Goal: Task Accomplishment & Management: Manage account settings

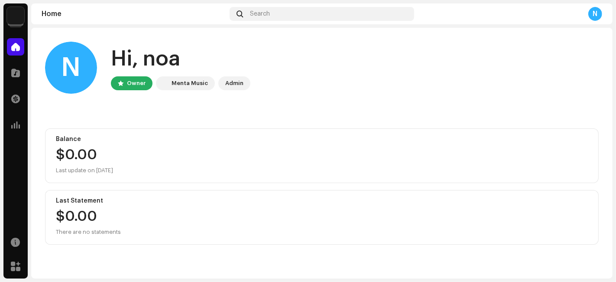
click at [15, 16] on img at bounding box center [15, 15] width 17 height 17
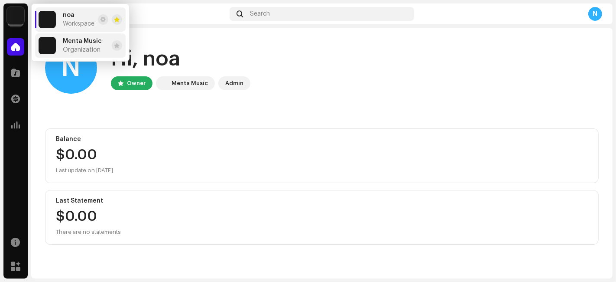
click at [52, 46] on img at bounding box center [47, 45] width 17 height 17
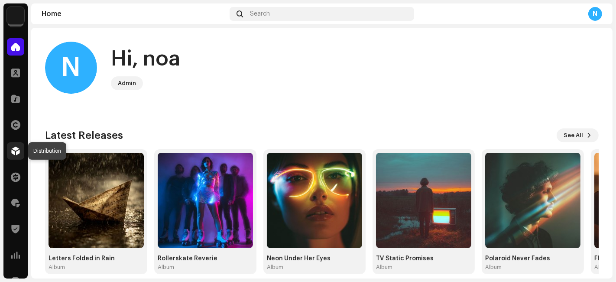
click at [13, 149] on span at bounding box center [15, 150] width 9 height 7
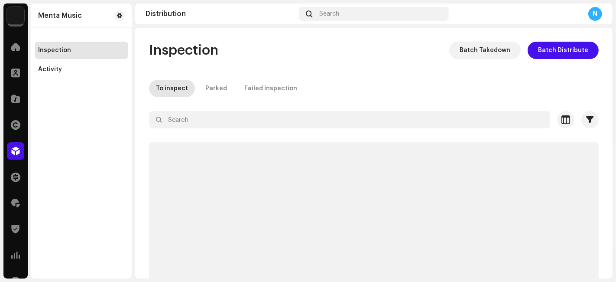
click at [54, 78] on div "Menta Music Inspection Activity" at bounding box center [81, 140] width 100 height 275
click at [58, 70] on div "Activity" at bounding box center [50, 69] width 24 height 7
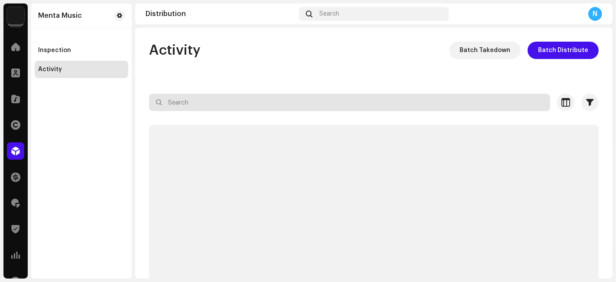
paste input "7316480707746"
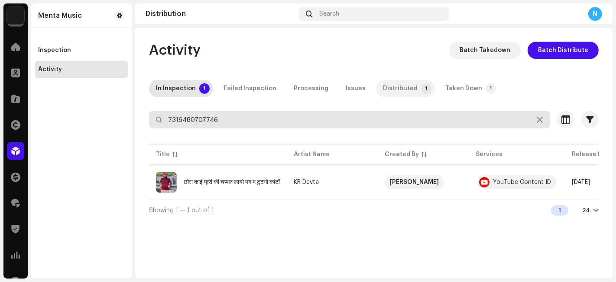
type input "7316480707746"
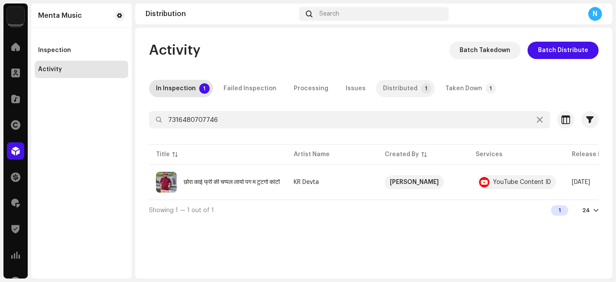
click at [421, 91] on p-badge "1" at bounding box center [426, 88] width 10 height 10
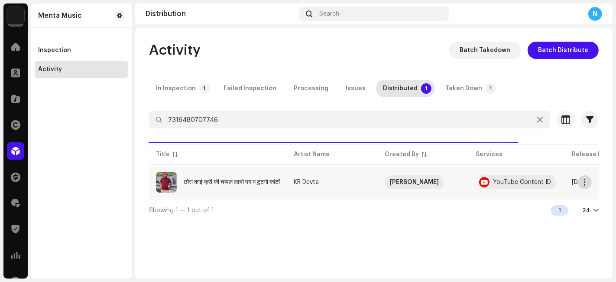
click at [587, 180] on span "button" at bounding box center [585, 181] width 6 height 7
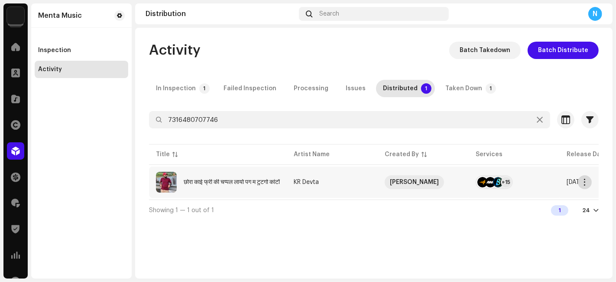
click at [583, 178] on span "button" at bounding box center [585, 181] width 6 height 7
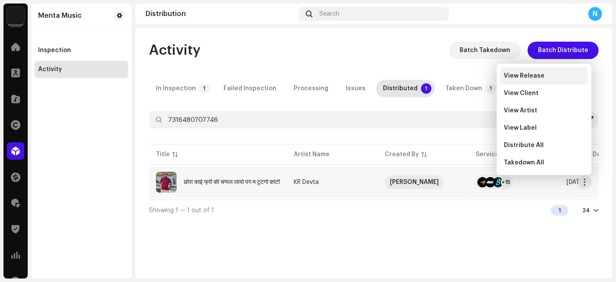
click at [511, 77] on span "View Release" at bounding box center [524, 75] width 41 height 7
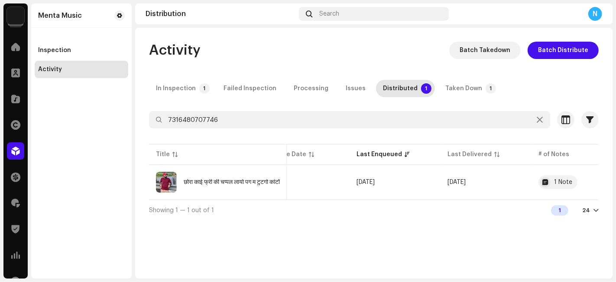
scroll to position [0, 340]
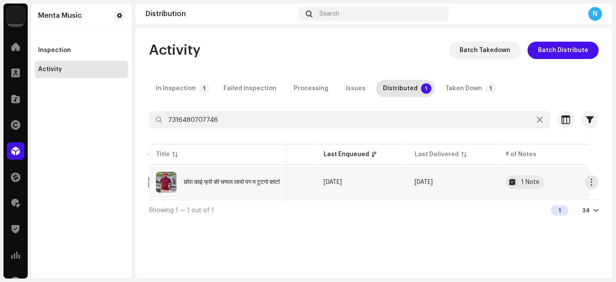
drag, startPoint x: 495, startPoint y: 202, endPoint x: 316, endPoint y: 196, distance: 179.8
click at [316, 196] on div "7316480707746 Selected 0 Select all Options Filters Trust score Block Challenge…" at bounding box center [374, 165] width 450 height 109
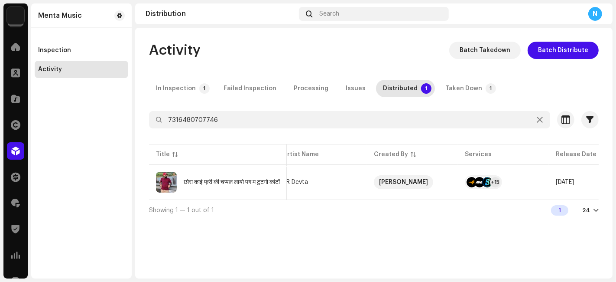
scroll to position [0, 0]
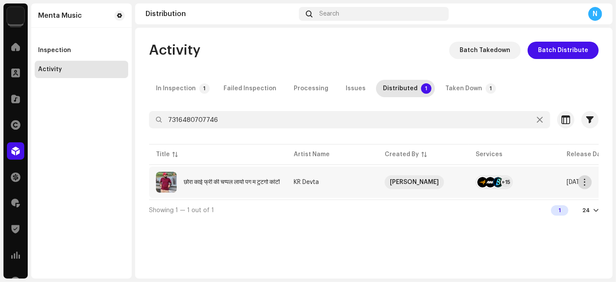
click at [586, 182] on span "button" at bounding box center [585, 181] width 6 height 7
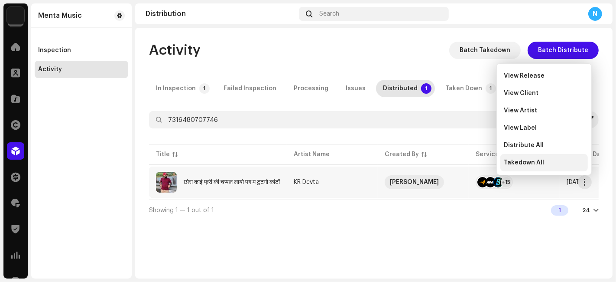
click at [537, 160] on span "Takedown All" at bounding box center [524, 162] width 40 height 7
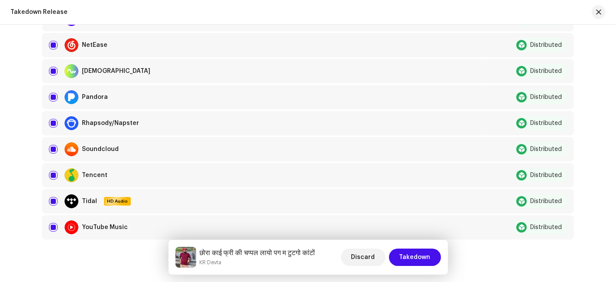
scroll to position [472, 0]
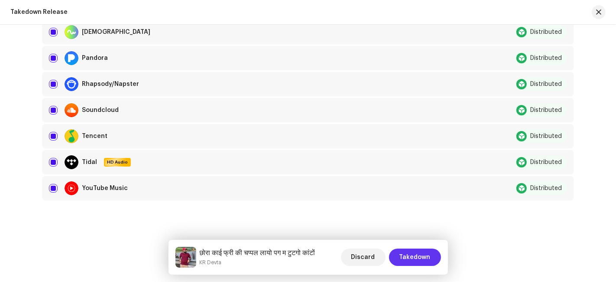
click at [417, 252] on span "Takedown" at bounding box center [414, 256] width 31 height 17
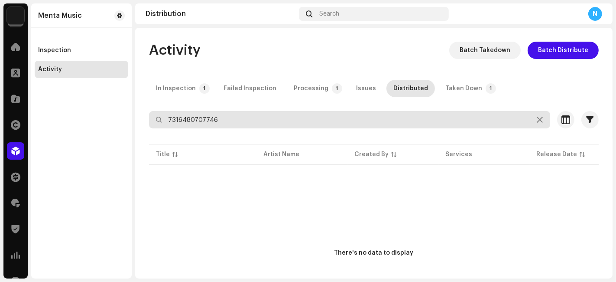
drag, startPoint x: 206, startPoint y: 120, endPoint x: 73, endPoint y: 121, distance: 133.4
click at [73, 121] on div "Menta Music Home Clients Catalog Rights Distribution Finance Royalties Trust & …" at bounding box center [308, 141] width 616 height 282
type input "7316475843954"
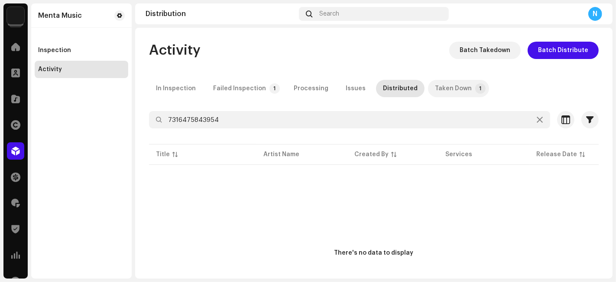
click at [444, 80] on div "Taken Down" at bounding box center [453, 88] width 37 height 17
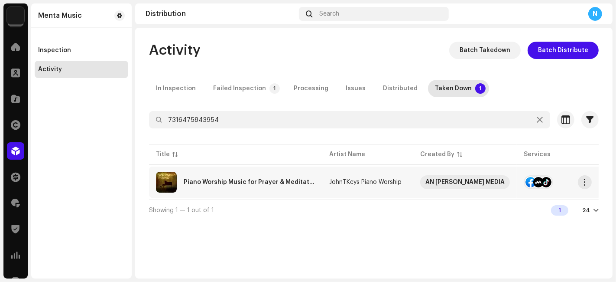
click at [541, 178] on div at bounding box center [546, 182] width 10 height 10
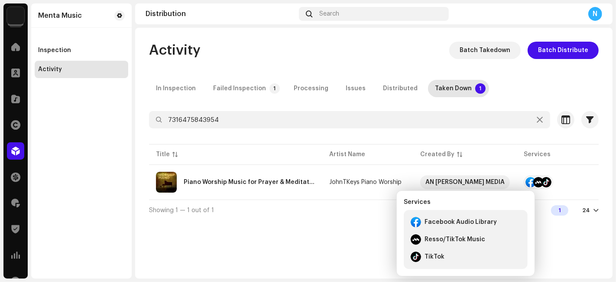
click at [347, 229] on div "Activity Batch Takedown Batch Distribute In Inspection Failed Inspection 1 Proc…" at bounding box center [373, 153] width 477 height 250
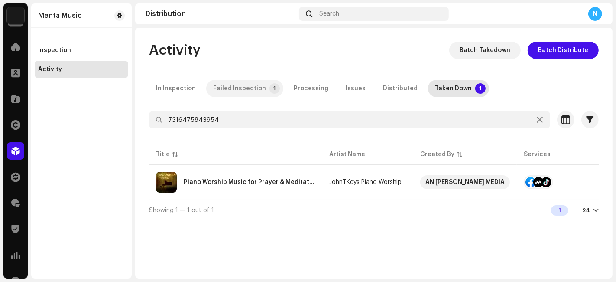
click at [219, 83] on div "Failed Inspection" at bounding box center [239, 88] width 53 height 17
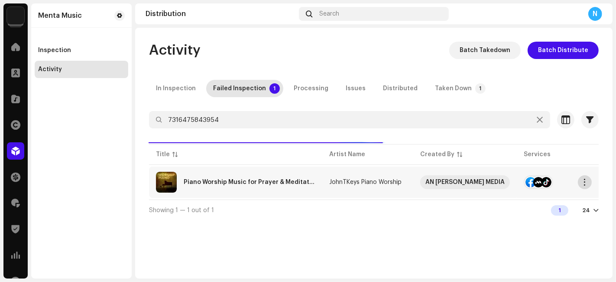
click at [582, 182] on span "button" at bounding box center [585, 181] width 6 height 7
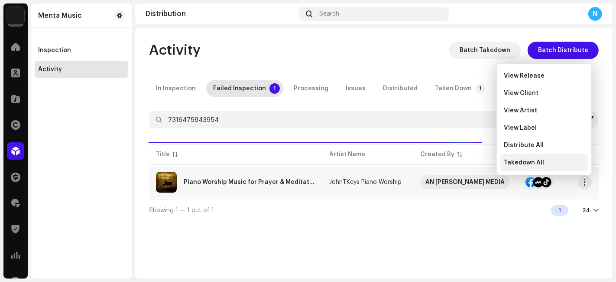
click at [525, 157] on div "Takedown All" at bounding box center [543, 162] width 87 height 17
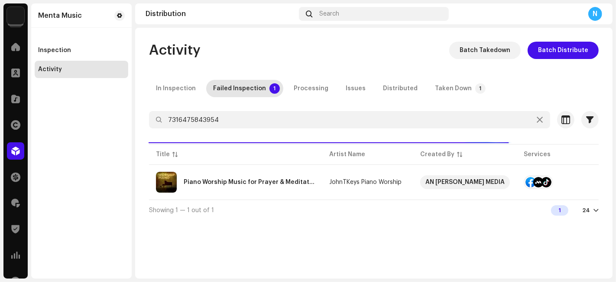
click at [443, 221] on div "Not Eligible For Takedown The selected services are not eligible for takedown o…" at bounding box center [308, 141] width 616 height 282
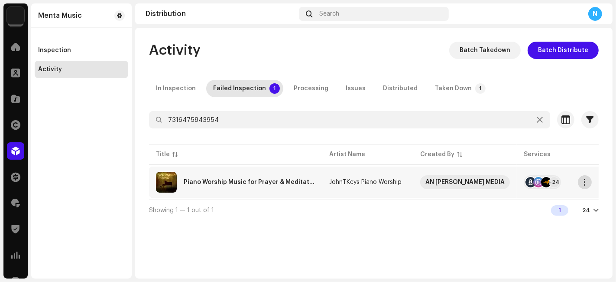
click at [586, 180] on span "button" at bounding box center [585, 181] width 6 height 7
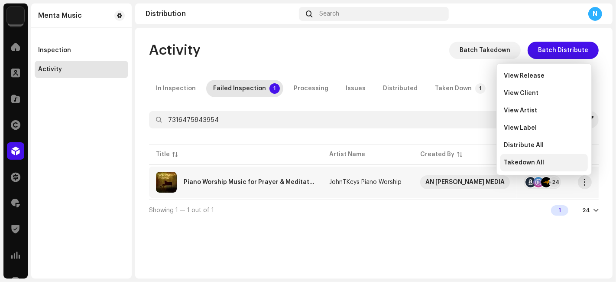
click at [537, 160] on span "Takedown All" at bounding box center [524, 162] width 40 height 7
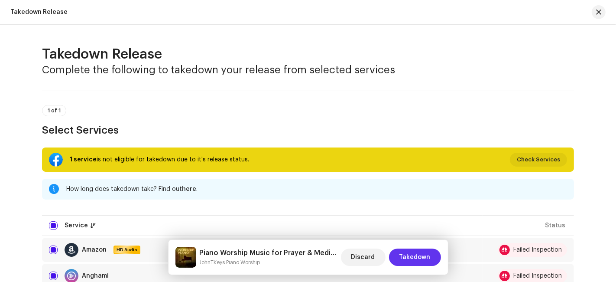
click at [425, 256] on span "Takedown" at bounding box center [414, 256] width 31 height 17
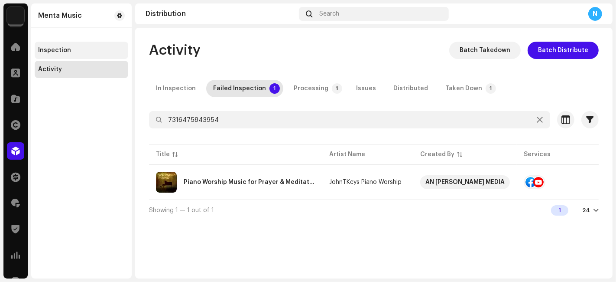
click at [73, 57] on div "Inspection" at bounding box center [82, 50] width 94 height 17
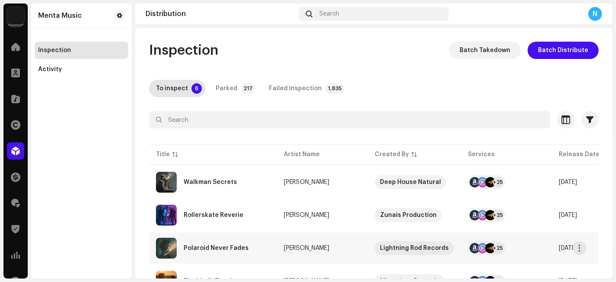
scroll to position [108, 0]
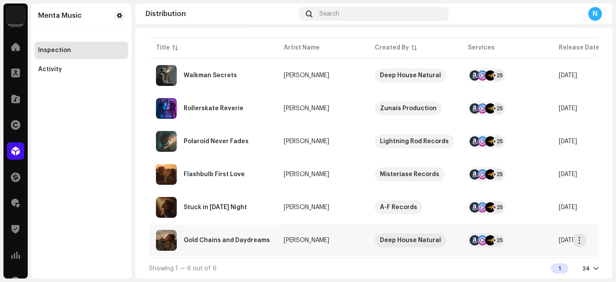
click at [277, 235] on td "Chayenne Bergs" at bounding box center [322, 239] width 91 height 31
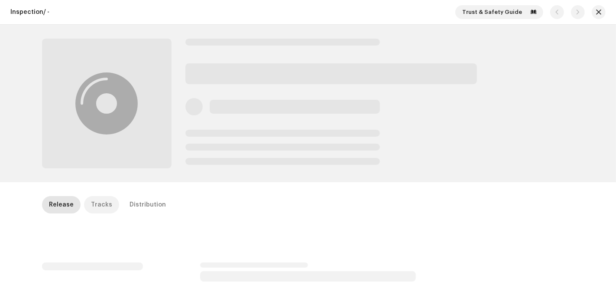
click at [92, 205] on div "Tracks" at bounding box center [101, 204] width 21 height 17
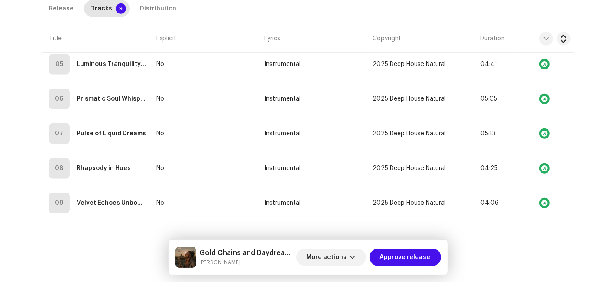
scroll to position [142, 0]
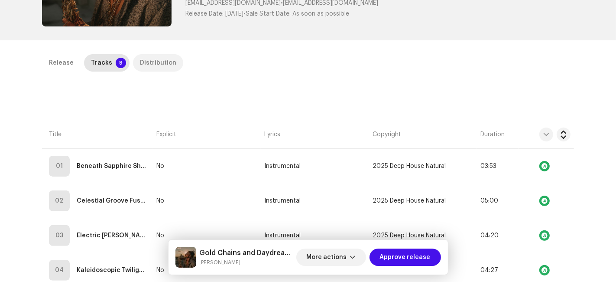
click at [168, 58] on p-tab "Distribution" at bounding box center [158, 62] width 50 height 17
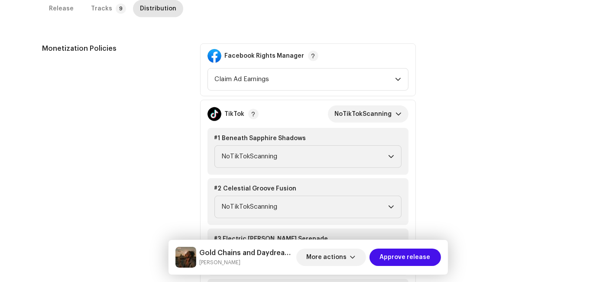
scroll to position [190, 0]
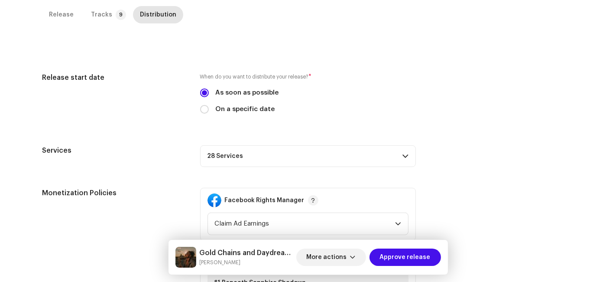
click at [247, 150] on p-accordion-header "28 Services" at bounding box center [308, 156] width 216 height 22
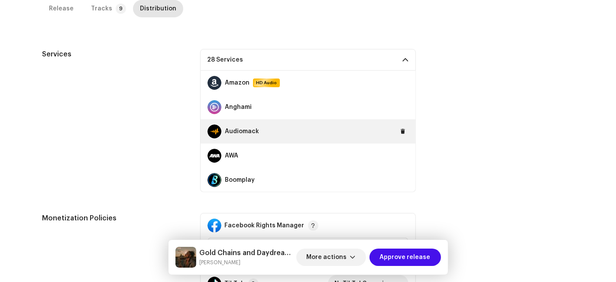
scroll to position [48, 0]
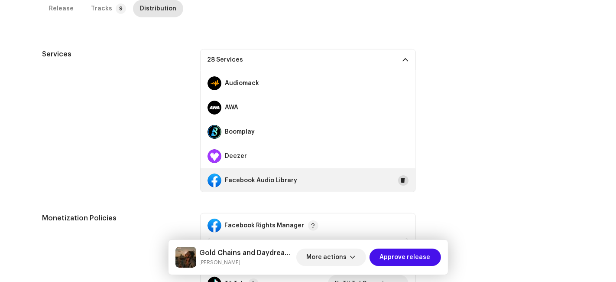
click at [401, 177] on span at bounding box center [403, 180] width 5 height 7
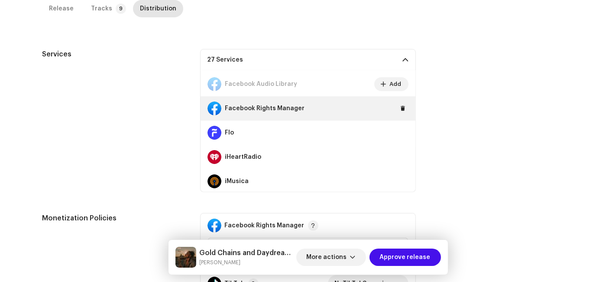
click at [396, 102] on div "Facebook Rights Manager" at bounding box center [308, 108] width 215 height 24
click at [402, 110] on button at bounding box center [403, 108] width 10 height 10
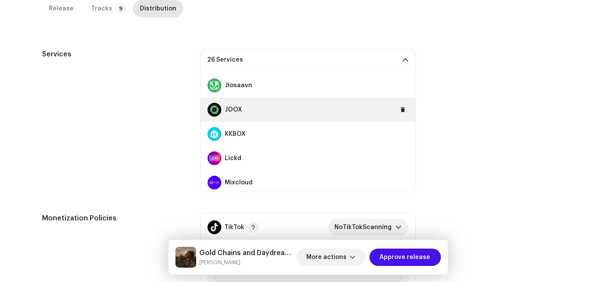
scroll to position [529, 0]
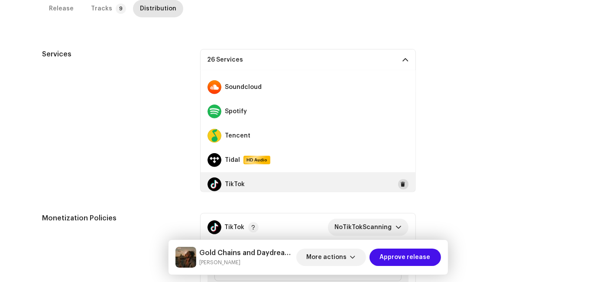
click at [401, 184] on span at bounding box center [403, 184] width 5 height 7
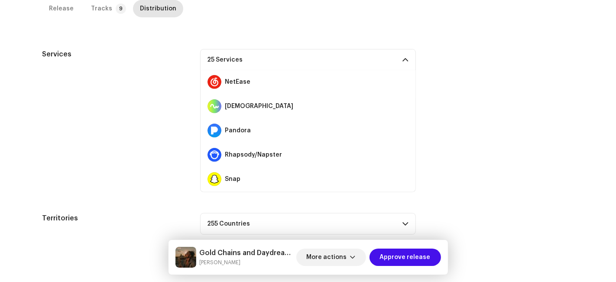
scroll to position [461, 0]
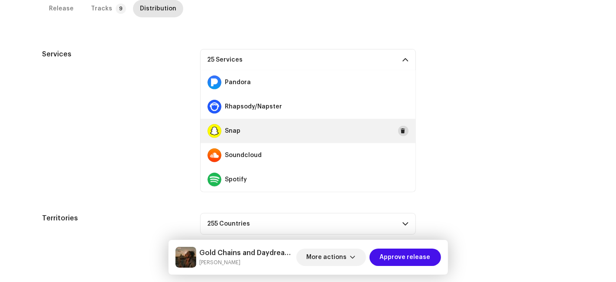
click at [401, 129] on span at bounding box center [403, 130] width 5 height 7
click at [382, 61] on p-accordion-header "24 Services" at bounding box center [308, 60] width 216 height 22
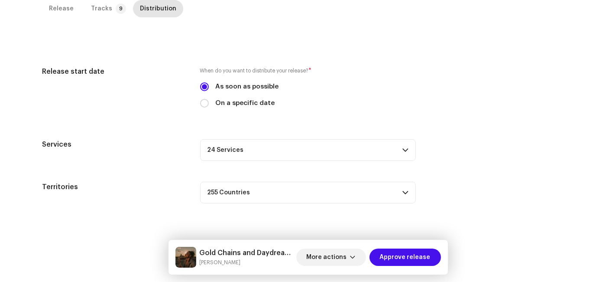
scroll to position [195, 0]
click at [399, 252] on span "Approve release" at bounding box center [405, 256] width 51 height 17
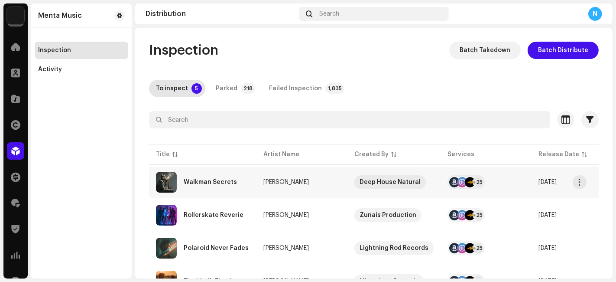
click at [213, 190] on div "Walkman Secrets" at bounding box center [203, 182] width 94 height 21
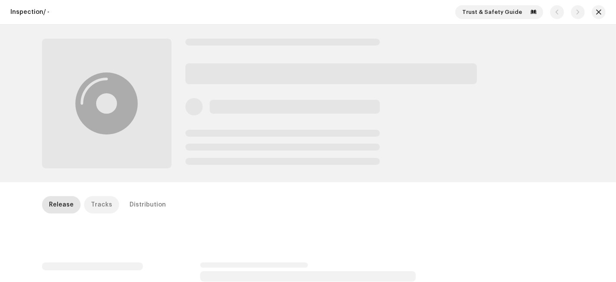
click at [100, 207] on div "Tracks" at bounding box center [101, 204] width 21 height 17
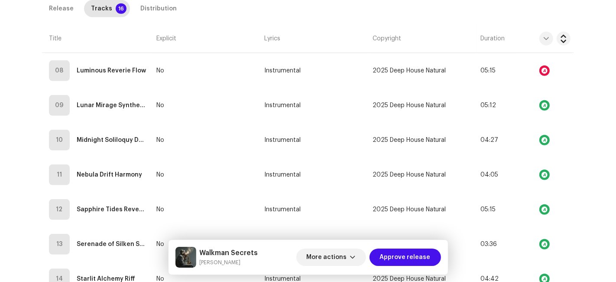
scroll to position [433, 0]
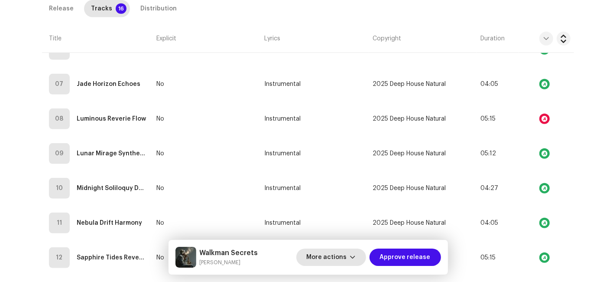
click at [328, 260] on span "More actions" at bounding box center [327, 256] width 40 height 17
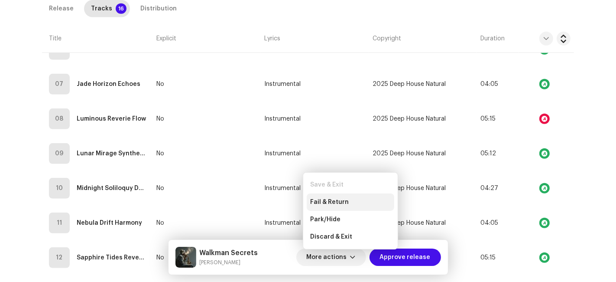
click at [324, 201] on span "Fail & Return" at bounding box center [329, 201] width 39 height 7
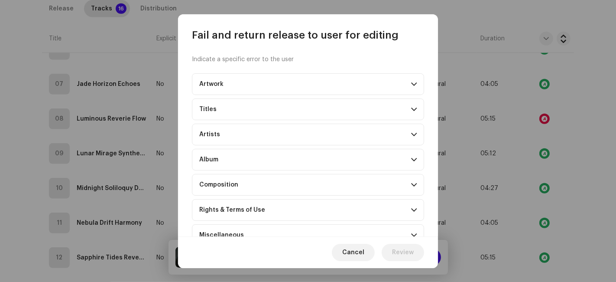
click at [219, 182] on div "Composition" at bounding box center [218, 184] width 39 height 7
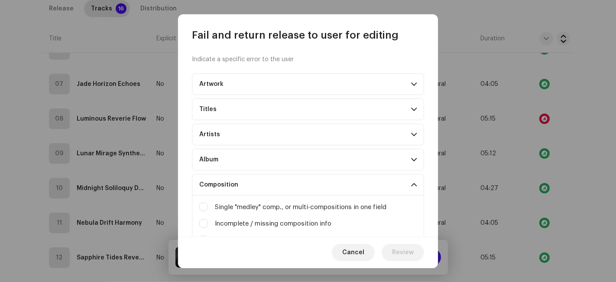
scroll to position [96, 0]
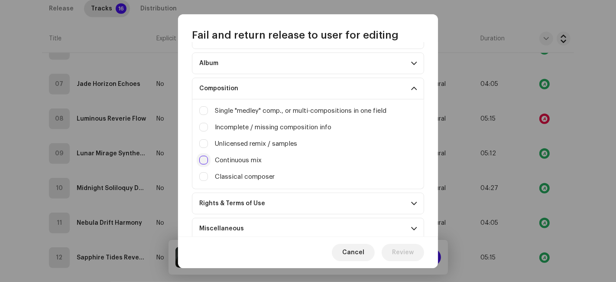
click at [203, 157] on input "Missing info (album title, artist names)" at bounding box center [203, 159] width 9 height 9
checkbox input "true"
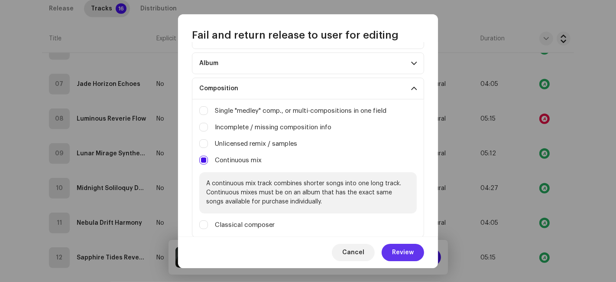
click at [400, 249] on span "Review" at bounding box center [403, 251] width 22 height 17
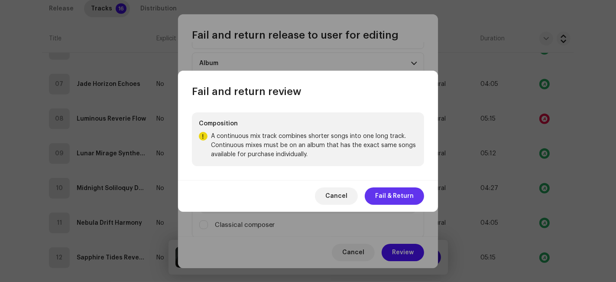
click at [382, 191] on span "Fail & Return" at bounding box center [394, 195] width 39 height 17
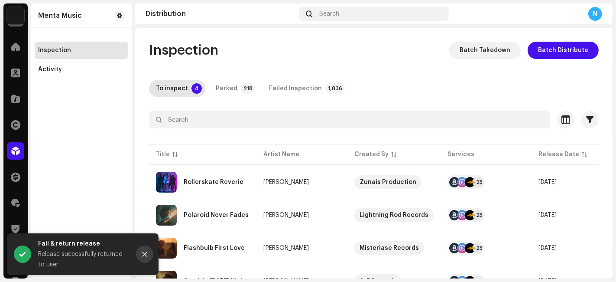
click at [148, 255] on button "Close" at bounding box center [144, 253] width 17 height 17
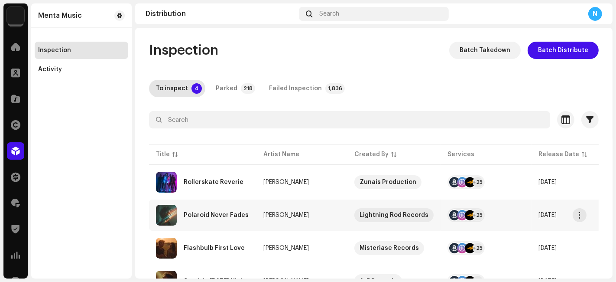
scroll to position [42, 0]
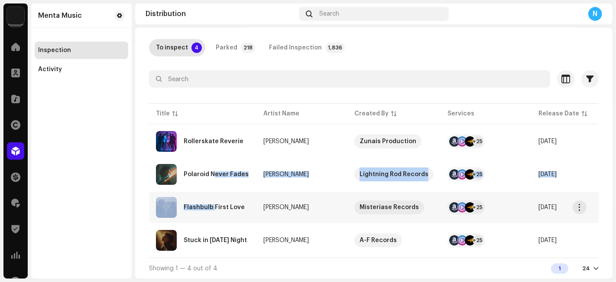
click at [214, 190] on tbody "Rollerskate Reverie Martina Caruso Zunais Production +25 Oct 7, 2025 Oct 7, 202…" at bounding box center [522, 191] width 746 height 130
click at [213, 181] on div "Polaroid Never Fades" at bounding box center [203, 174] width 94 height 21
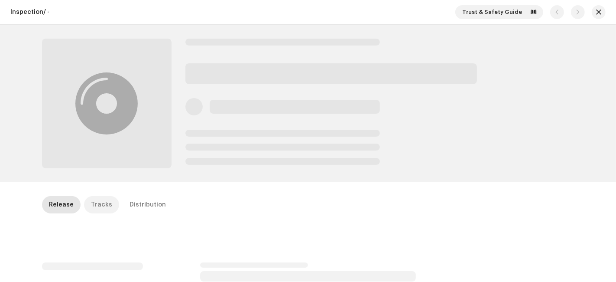
click at [100, 207] on div "Tracks" at bounding box center [101, 204] width 21 height 17
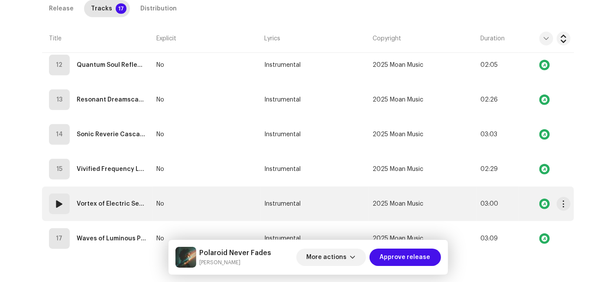
scroll to position [661, 0]
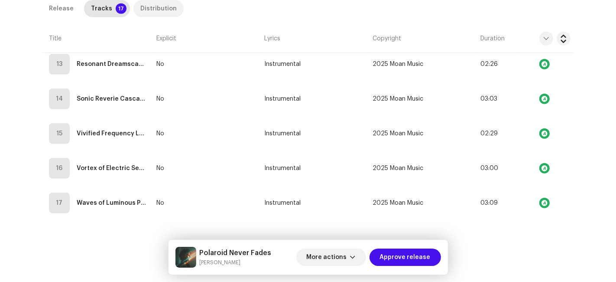
click at [157, 5] on div "Distribution" at bounding box center [158, 8] width 36 height 17
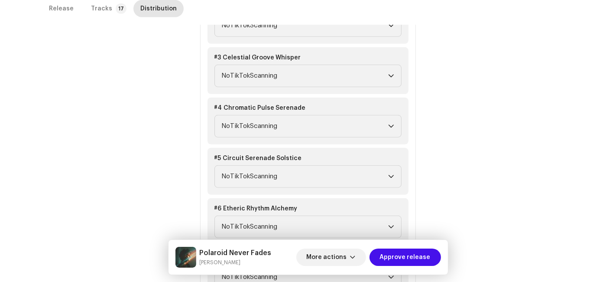
scroll to position [276, 0]
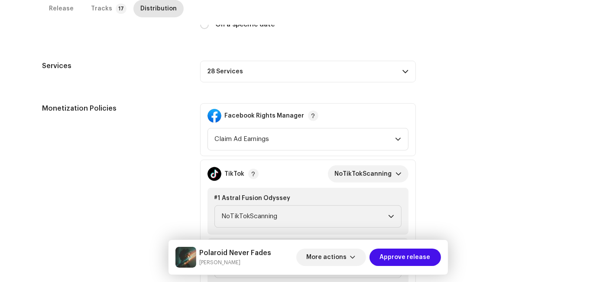
click at [237, 67] on p-accordion-header "28 Services" at bounding box center [308, 72] width 216 height 22
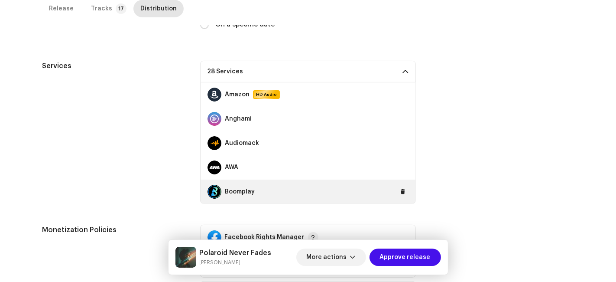
scroll to position [48, 0]
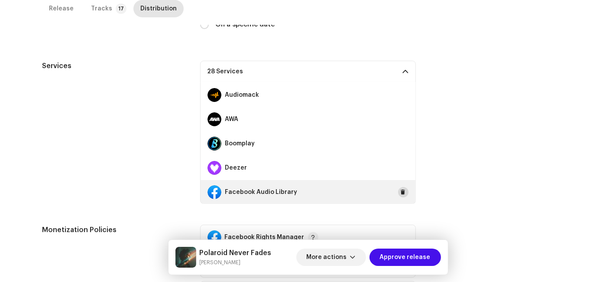
click at [401, 191] on span at bounding box center [403, 191] width 5 height 7
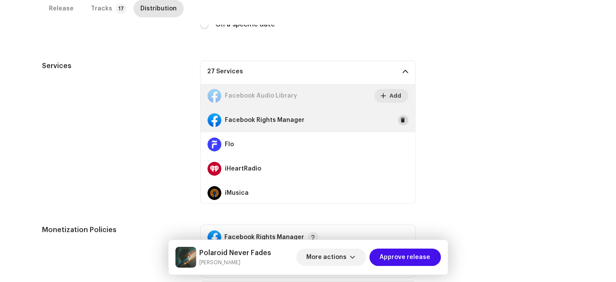
click at [401, 117] on span at bounding box center [403, 119] width 5 height 7
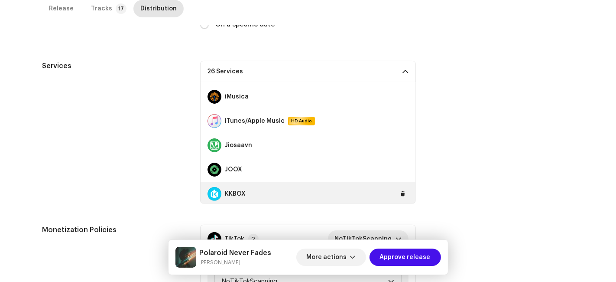
scroll to position [192, 0]
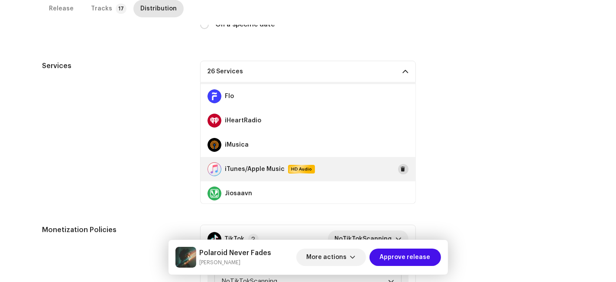
click at [398, 164] on button at bounding box center [403, 169] width 10 height 10
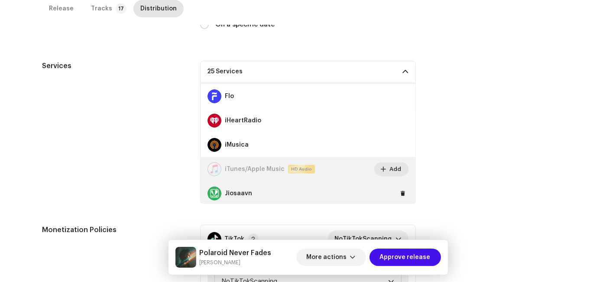
scroll to position [240, 0]
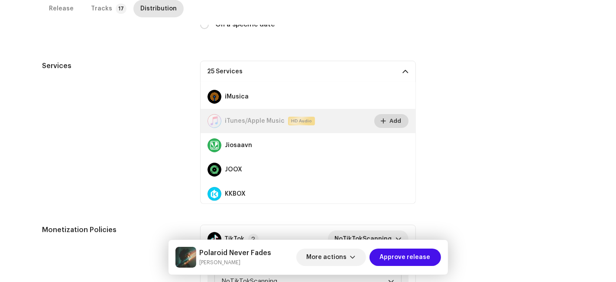
click at [381, 117] on span at bounding box center [383, 120] width 5 height 7
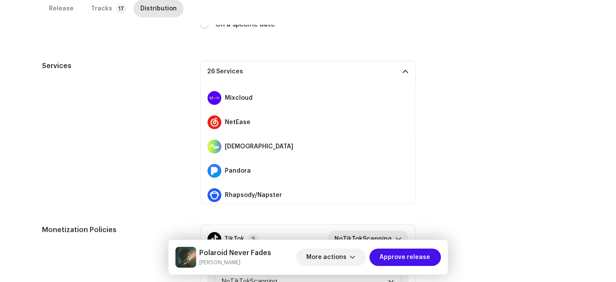
scroll to position [558, 0]
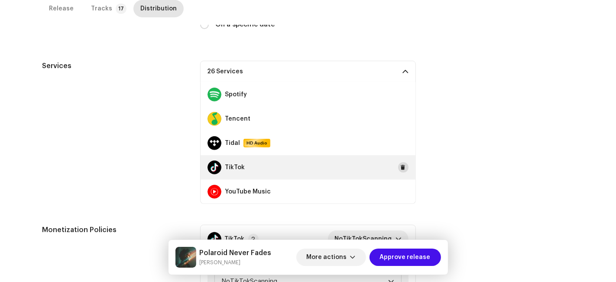
click at [401, 165] on span at bounding box center [403, 167] width 5 height 7
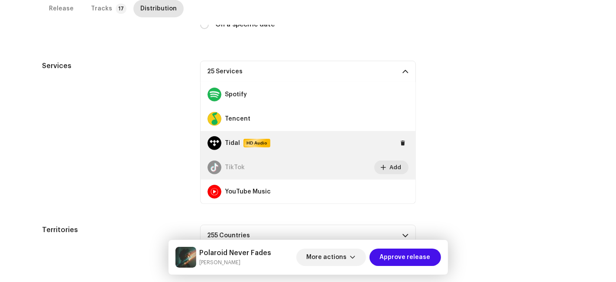
scroll to position [510, 0]
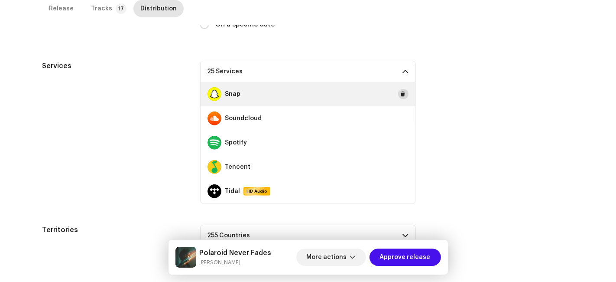
click at [401, 91] on span at bounding box center [403, 94] width 5 height 7
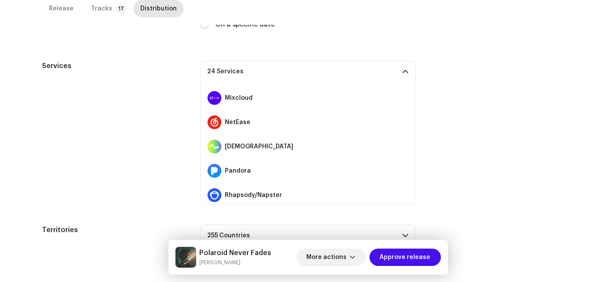
scroll to position [558, 0]
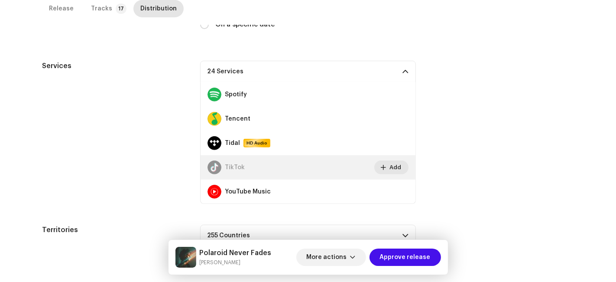
click at [368, 69] on p-accordion-header "24 Services" at bounding box center [308, 72] width 216 height 22
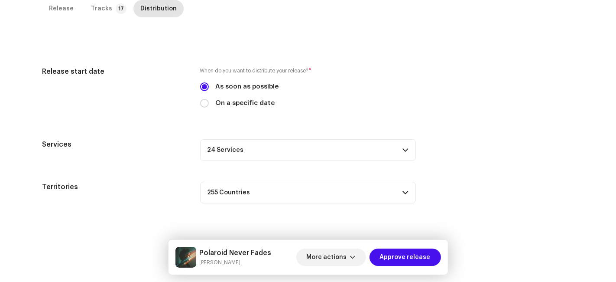
scroll to position [197, 0]
click at [412, 255] on span "Approve release" at bounding box center [405, 256] width 51 height 17
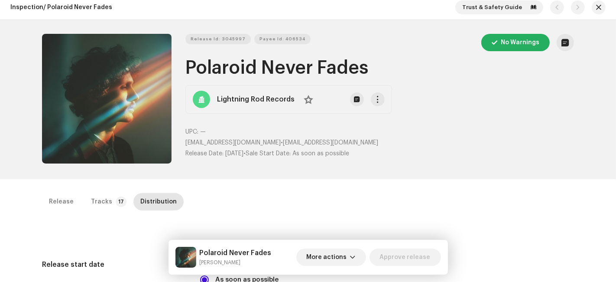
scroll to position [0, 0]
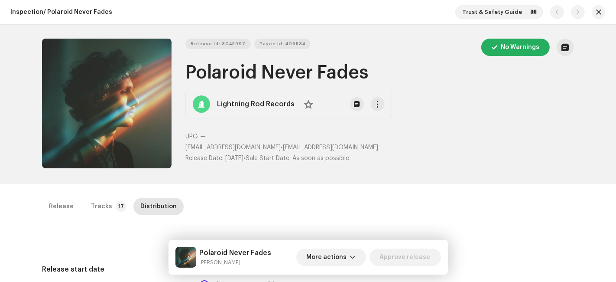
click at [598, 16] on button "button" at bounding box center [599, 12] width 14 height 14
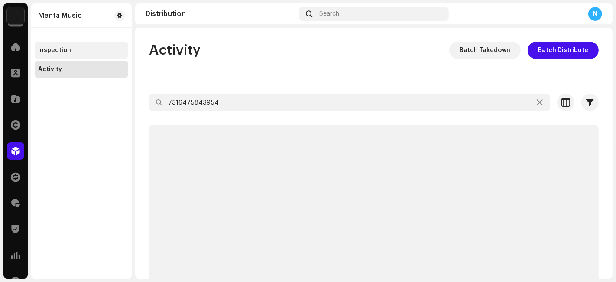
click at [87, 52] on div "Inspection" at bounding box center [81, 50] width 87 height 7
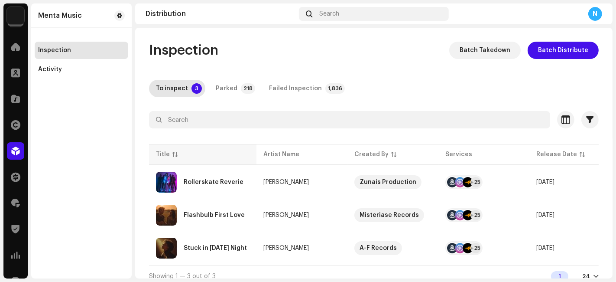
scroll to position [10, 0]
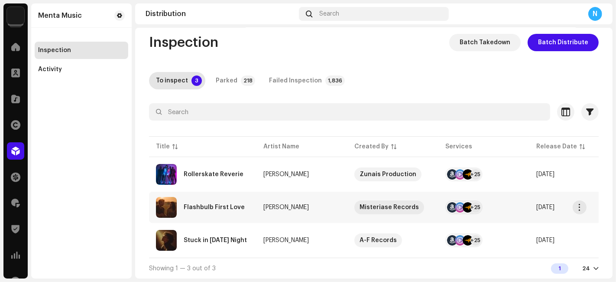
click at [228, 197] on div "Flashbulb First Love" at bounding box center [203, 207] width 94 height 21
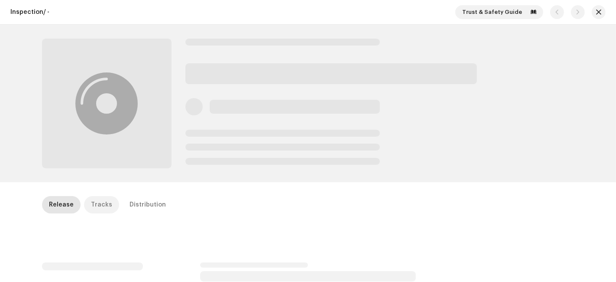
click at [100, 202] on div "Tracks" at bounding box center [101, 204] width 21 height 17
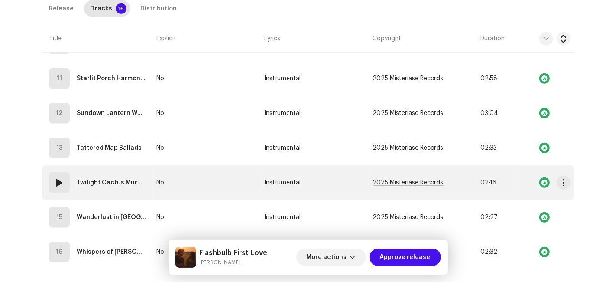
scroll to position [626, 0]
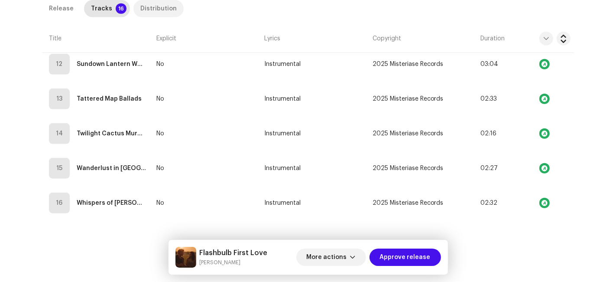
click at [165, 6] on div "Distribution" at bounding box center [158, 8] width 36 height 17
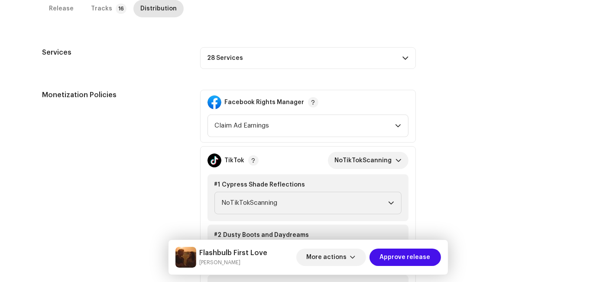
scroll to position [241, 0]
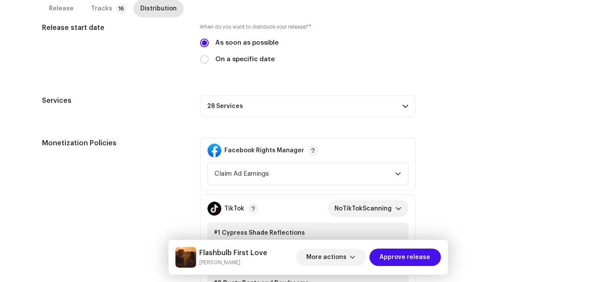
click at [269, 102] on p-accordion-header "28 Services" at bounding box center [308, 106] width 216 height 22
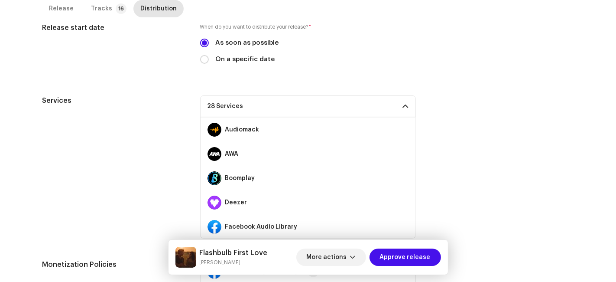
scroll to position [96, 0]
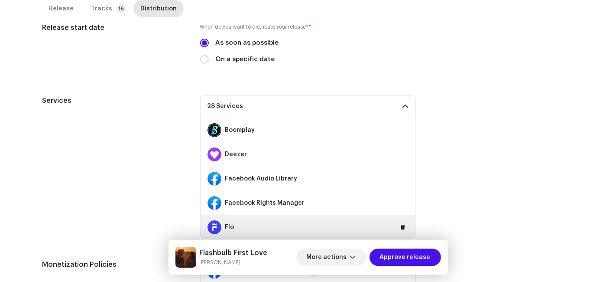
drag, startPoint x: 396, startPoint y: 176, endPoint x: 406, endPoint y: 213, distance: 38.1
click at [0, 0] on span at bounding box center [0, 0] width 0 height 0
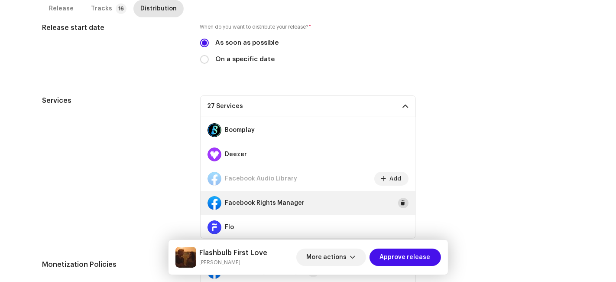
click at [401, 204] on span at bounding box center [403, 202] width 5 height 7
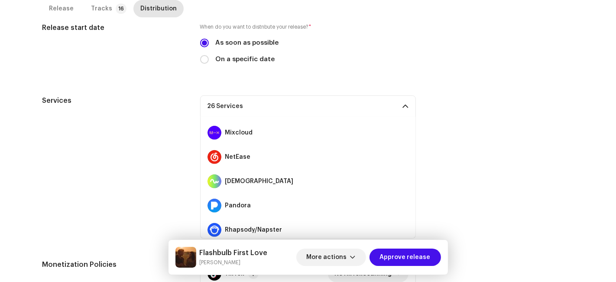
scroll to position [558, 0]
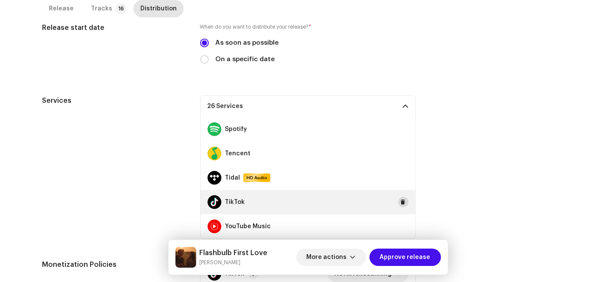
click at [401, 198] on span at bounding box center [403, 201] width 5 height 7
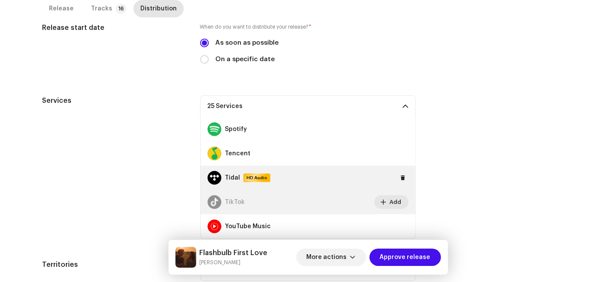
scroll to position [510, 0]
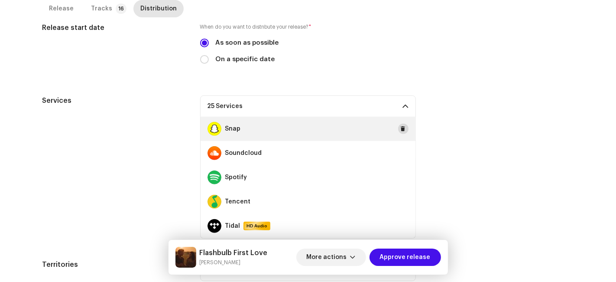
click at [401, 129] on span at bounding box center [403, 128] width 5 height 7
click at [379, 106] on p-accordion-header "24 Services" at bounding box center [308, 106] width 216 height 22
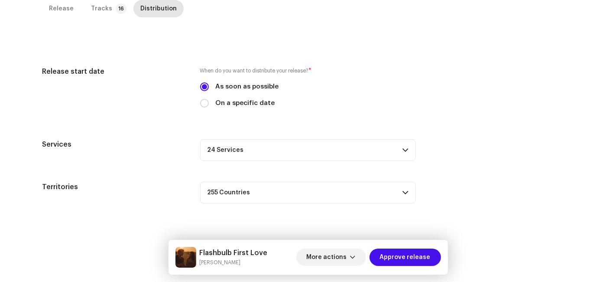
scroll to position [197, 0]
click at [420, 257] on span "Approve release" at bounding box center [405, 256] width 51 height 17
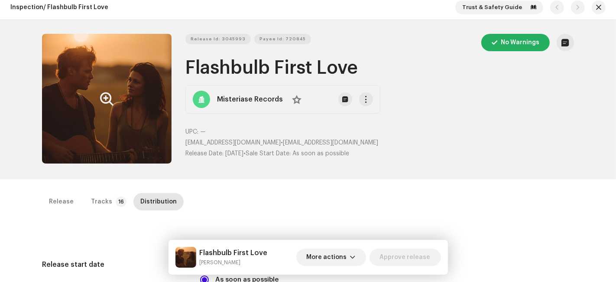
scroll to position [0, 0]
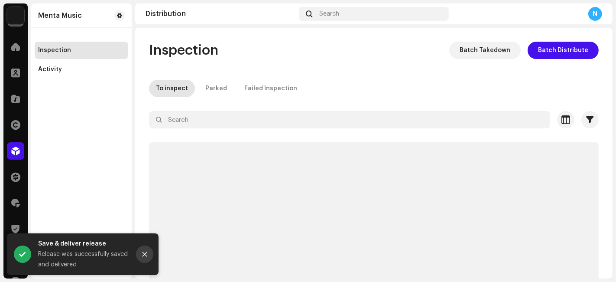
click at [146, 254] on icon "Close" at bounding box center [145, 254] width 6 height 6
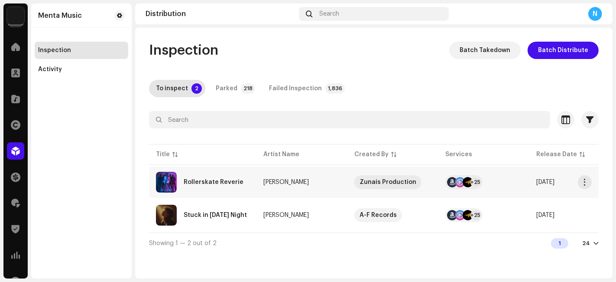
click at [205, 195] on td "Rollerskate Reverie" at bounding box center [202, 181] width 107 height 31
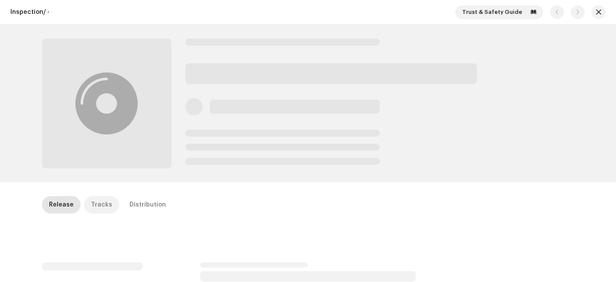
click at [95, 203] on div "Tracks" at bounding box center [101, 204] width 21 height 17
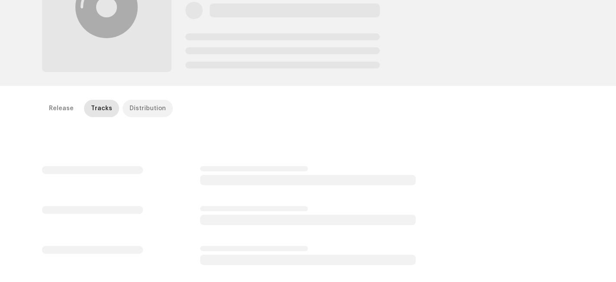
click at [132, 109] on div "Distribution" at bounding box center [147, 108] width 36 height 17
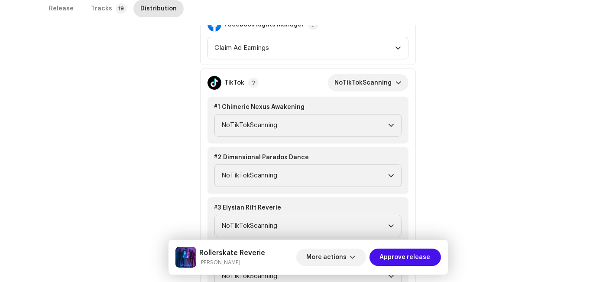
scroll to position [271, 0]
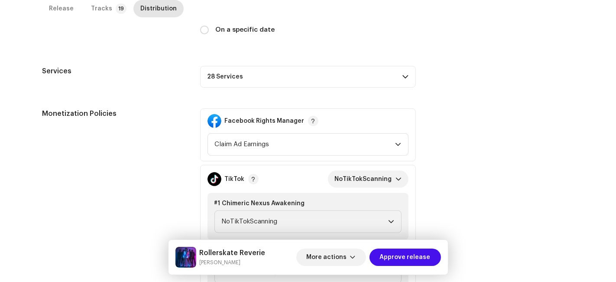
click at [329, 83] on p-accordion-header "28 Services" at bounding box center [308, 77] width 216 height 22
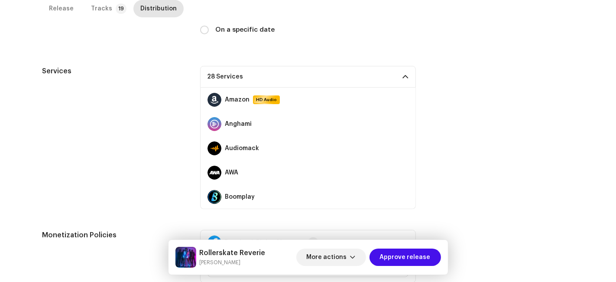
click at [329, 74] on p-accordion-header "28 Services" at bounding box center [308, 77] width 216 height 22
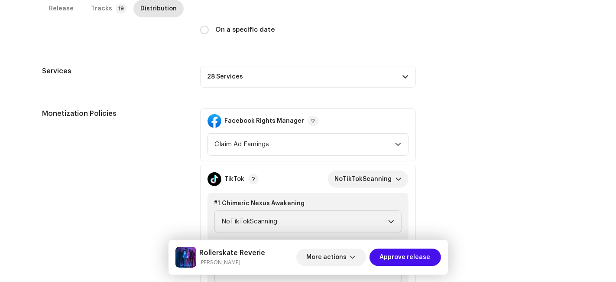
click at [329, 75] on p-accordion-header "28 Services" at bounding box center [308, 77] width 216 height 22
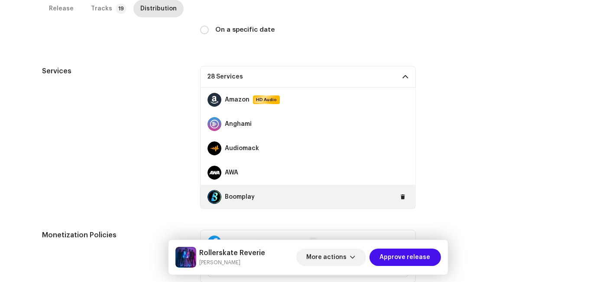
scroll to position [96, 0]
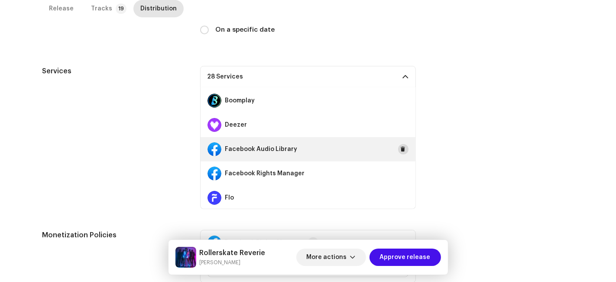
click at [401, 149] on span at bounding box center [403, 149] width 5 height 7
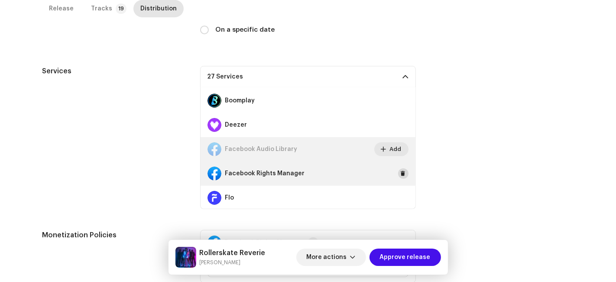
click at [401, 173] on span at bounding box center [403, 173] width 5 height 7
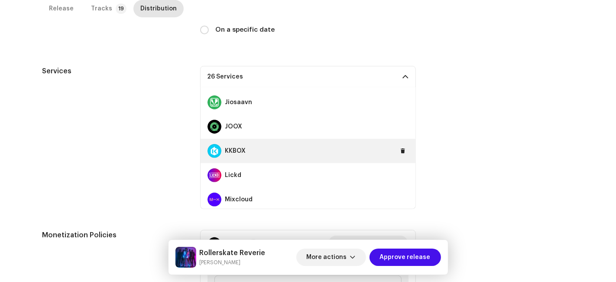
scroll to position [481, 0]
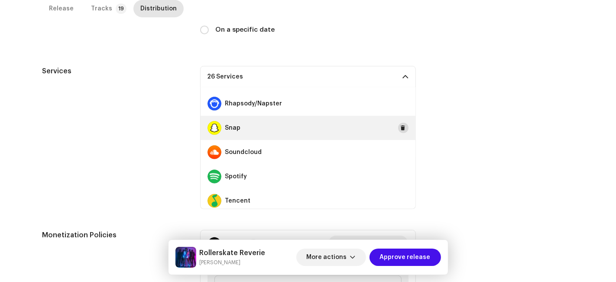
click at [401, 126] on span at bounding box center [403, 127] width 5 height 7
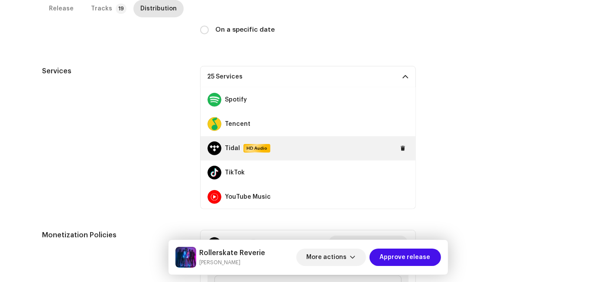
drag, startPoint x: 398, startPoint y: 169, endPoint x: 399, endPoint y: 139, distance: 29.9
click at [0, 0] on span at bounding box center [0, 0] width 0 height 0
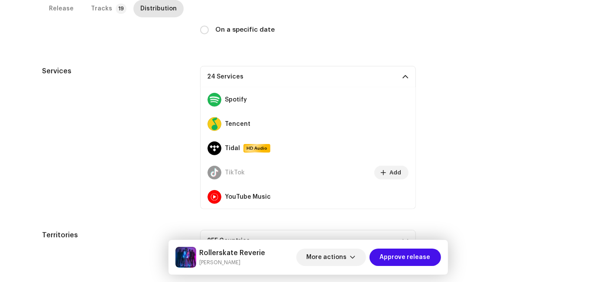
click at [363, 77] on p-accordion-header "24 Services" at bounding box center [308, 77] width 216 height 22
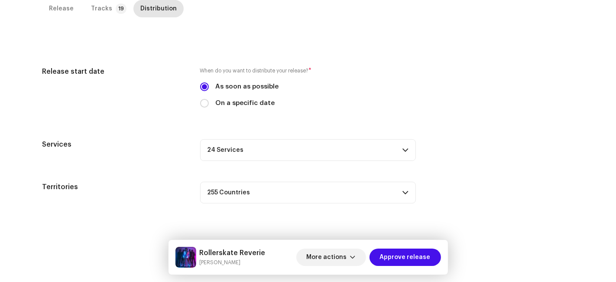
scroll to position [197, 0]
click at [416, 262] on span "Approve release" at bounding box center [405, 256] width 51 height 17
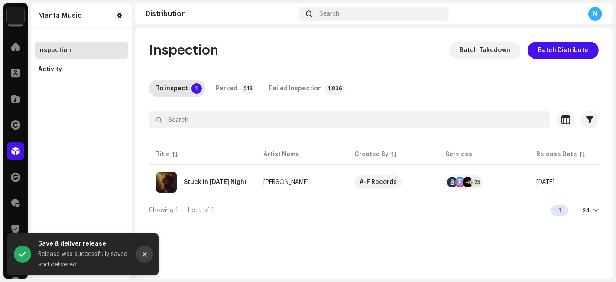
click at [142, 250] on button "Close" at bounding box center [144, 253] width 17 height 17
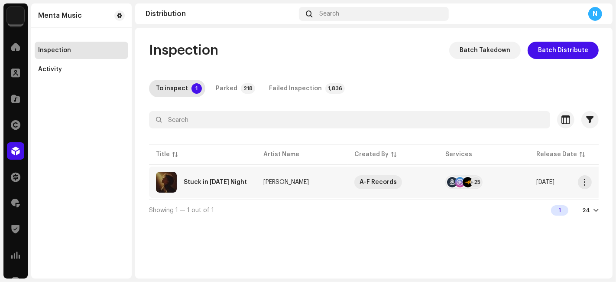
click at [215, 181] on div "Stuck in Friday Night" at bounding box center [215, 182] width 63 height 6
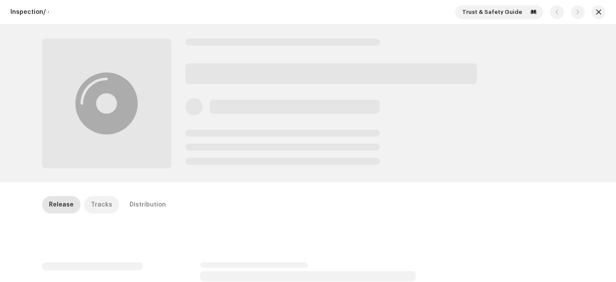
click at [93, 201] on div "Tracks" at bounding box center [101, 204] width 21 height 17
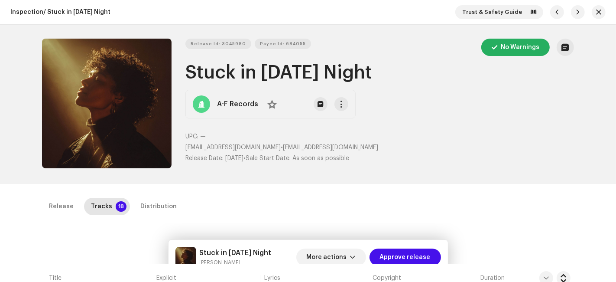
scroll to position [192, 0]
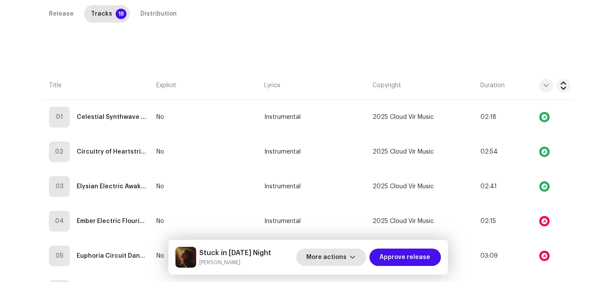
click at [335, 258] on span "More actions" at bounding box center [327, 256] width 40 height 17
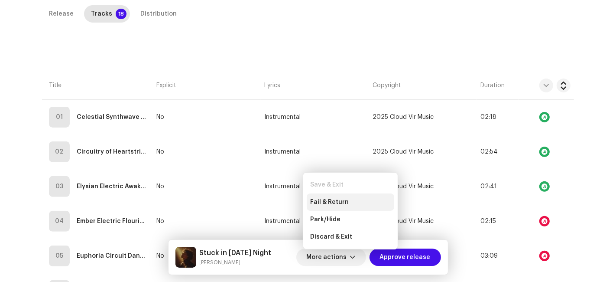
click at [324, 207] on div "Fail & Return" at bounding box center [350, 201] width 87 height 17
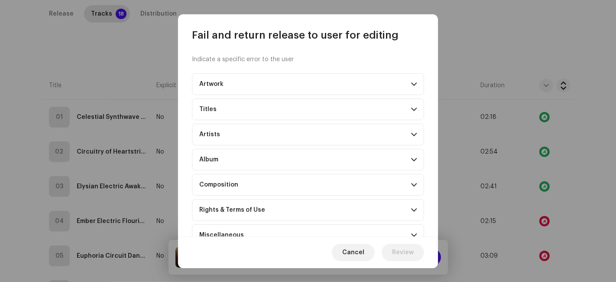
click at [217, 178] on p-accordion-header "Composition" at bounding box center [308, 185] width 232 height 22
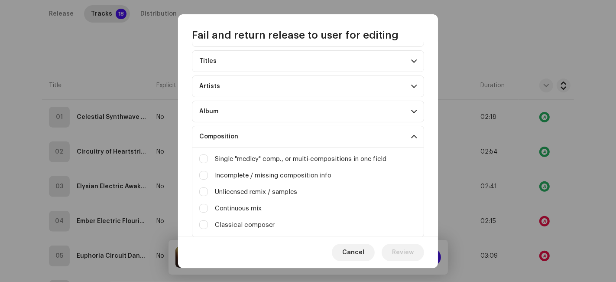
scroll to position [96, 0]
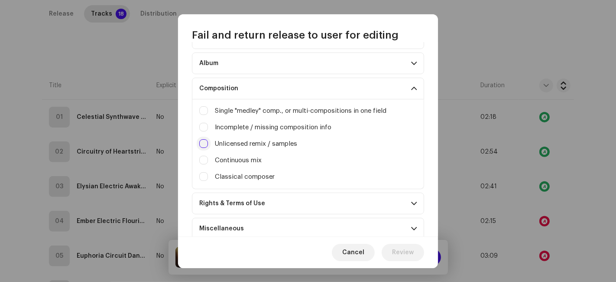
click at [204, 140] on input "Irrelevant / excessive information" at bounding box center [203, 143] width 9 height 9
checkbox input "true"
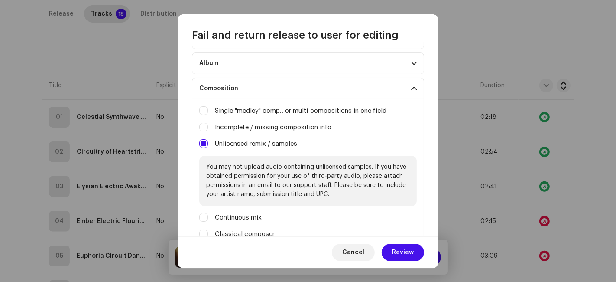
click at [425, 260] on div "Cancel Review" at bounding box center [308, 252] width 260 height 32
click at [418, 256] on button "Review" at bounding box center [403, 251] width 42 height 17
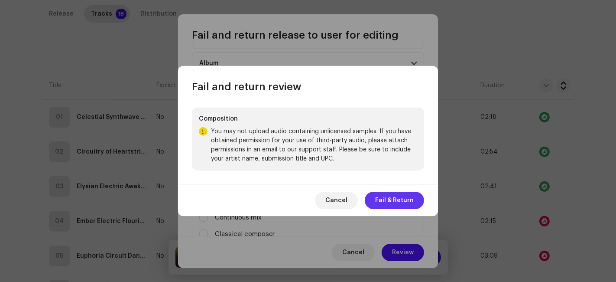
click at [385, 208] on span "Fail & Return" at bounding box center [394, 199] width 39 height 17
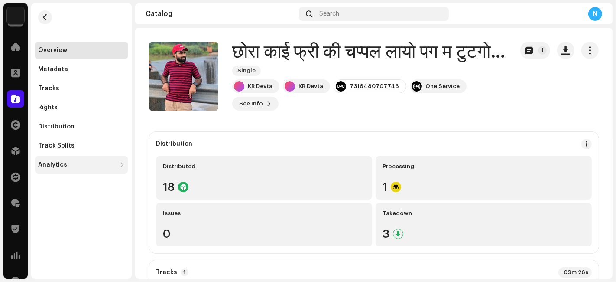
click at [61, 161] on div "Analytics" at bounding box center [52, 164] width 29 height 7
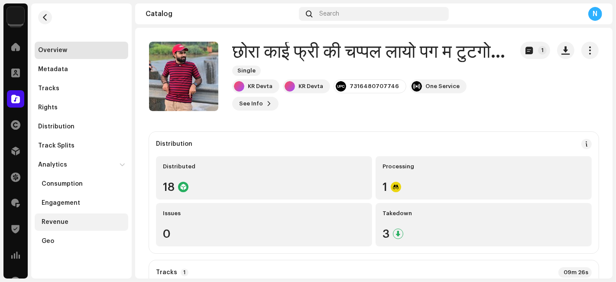
click at [61, 219] on div "Revenue" at bounding box center [55, 221] width 27 height 7
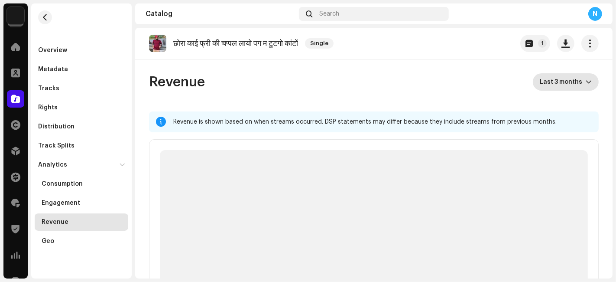
click at [548, 88] on span "Last 3 months" at bounding box center [563, 81] width 46 height 17
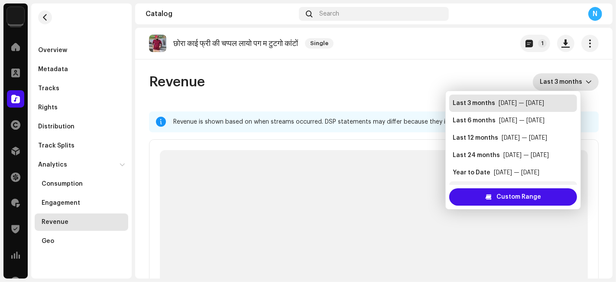
scroll to position [17, 0]
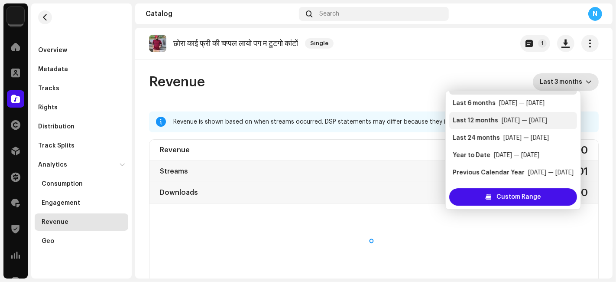
click at [477, 119] on div "Last 12 months" at bounding box center [475, 120] width 45 height 9
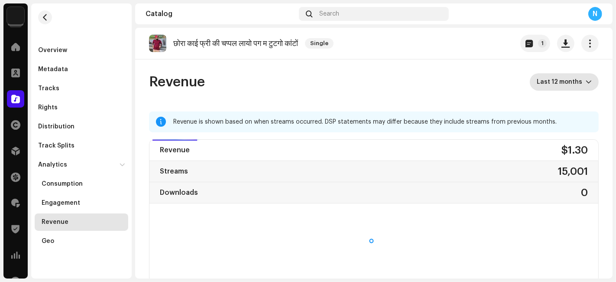
scroll to position [3, 0]
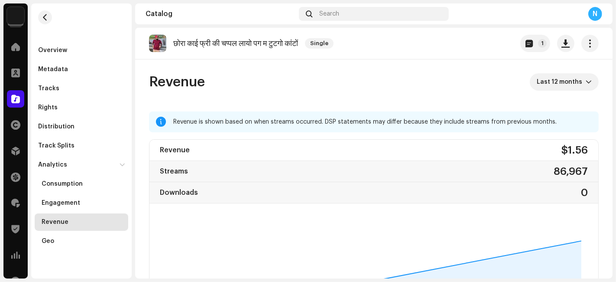
drag, startPoint x: 540, startPoint y: 150, endPoint x: 588, endPoint y: 146, distance: 47.8
click at [588, 146] on div "Revenue $1.56" at bounding box center [373, 149] width 449 height 21
copy div "$1.56"
